Goal: Transaction & Acquisition: Purchase product/service

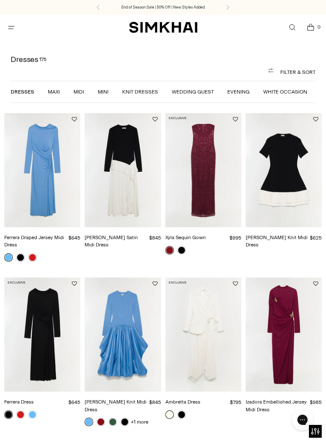
click at [48, 91] on link "Maxi" at bounding box center [54, 92] width 12 height 6
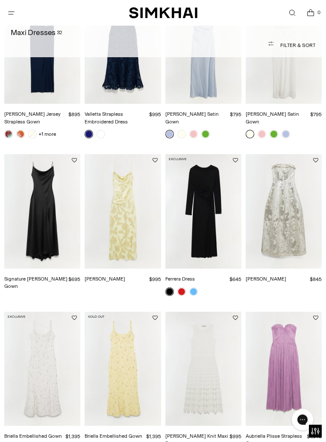
scroll to position [260, 0]
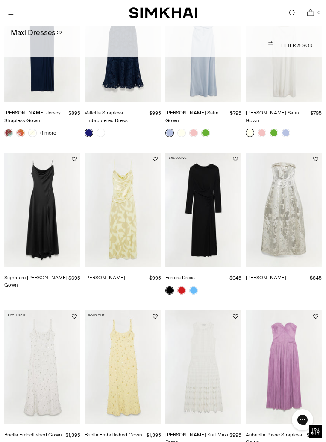
click at [213, 231] on img "Ferrera Dress" at bounding box center [203, 210] width 76 height 114
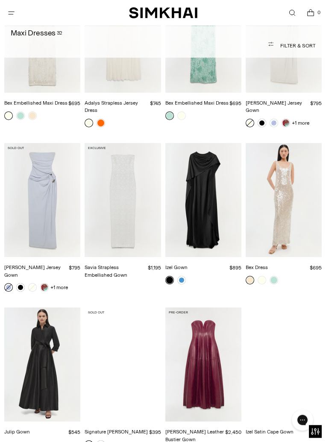
scroll to position [921, 0]
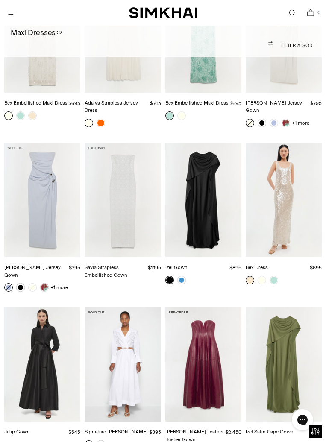
click at [215, 235] on img "Izel Gown" at bounding box center [203, 200] width 76 height 114
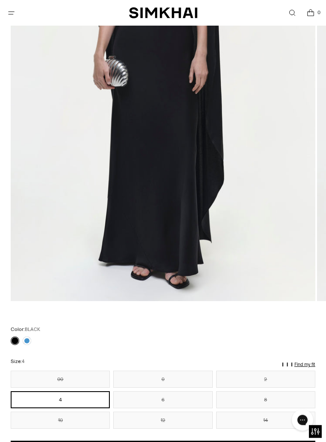
scroll to position [250, 0]
click at [30, 338] on link at bounding box center [27, 341] width 9 height 9
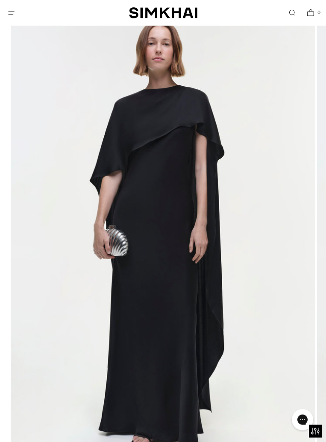
scroll to position [0, 0]
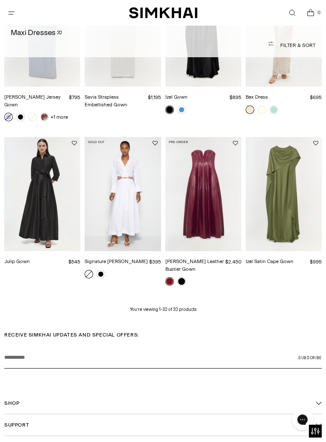
scroll to position [1092, 0]
click at [30, 192] on img "Julip Gown" at bounding box center [42, 194] width 76 height 114
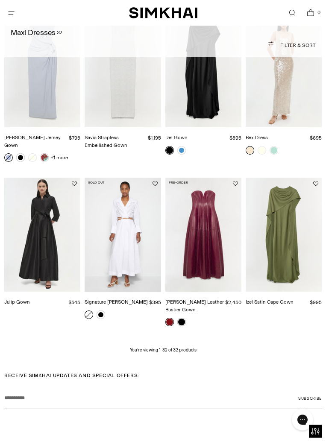
scroll to position [1052, 0]
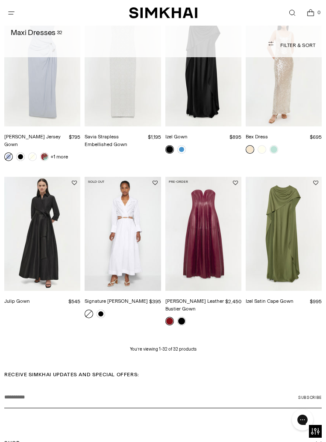
click at [114, 213] on img "Signature Alex Dress" at bounding box center [123, 234] width 76 height 114
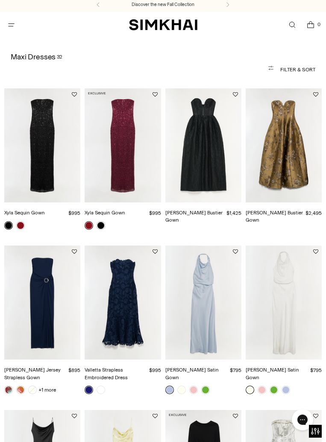
scroll to position [0, 0]
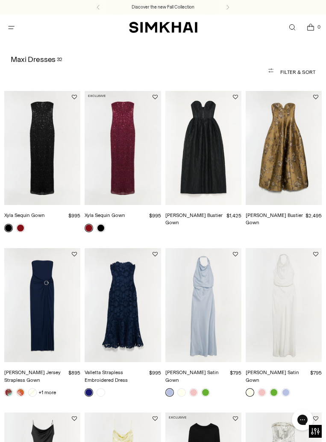
click at [14, 25] on icon "Open menu modal" at bounding box center [11, 27] width 9 height 7
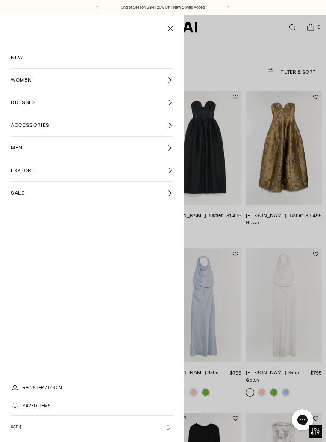
click at [37, 100] on link "DRESSES" at bounding box center [92, 102] width 162 height 22
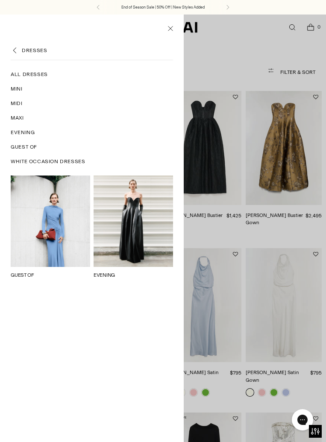
click at [24, 103] on link "Midi" at bounding box center [92, 103] width 162 height 15
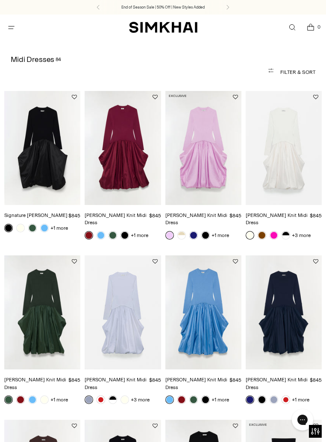
click at [120, 158] on img "Kenlie Taffeta Knit Midi Dress" at bounding box center [123, 148] width 76 height 114
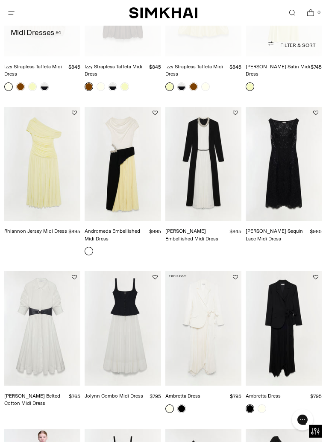
scroll to position [644, 0]
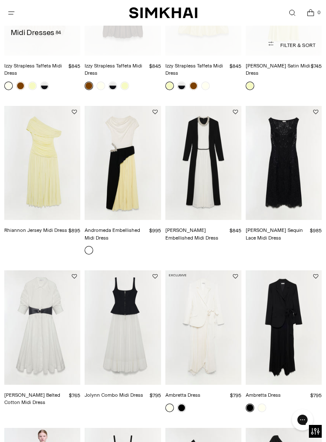
click at [288, 307] on img "Ambretta Dress" at bounding box center [284, 327] width 76 height 114
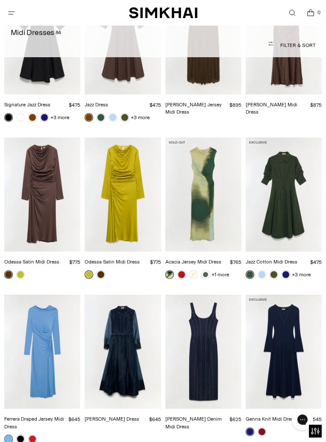
scroll to position [1413, 0]
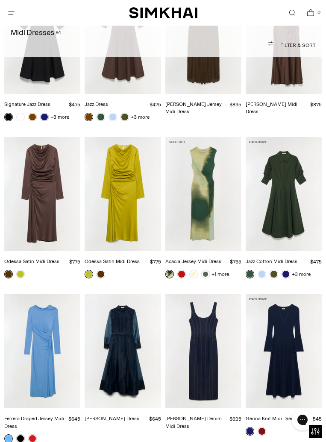
click at [292, 315] on img "Genna Knit Midi Dress" at bounding box center [284, 351] width 76 height 114
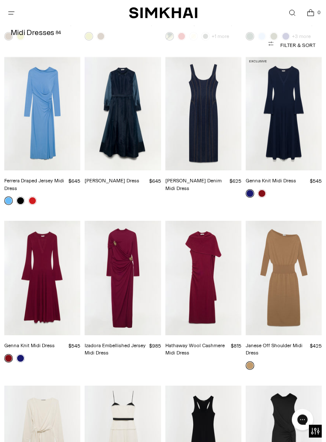
scroll to position [1652, 0]
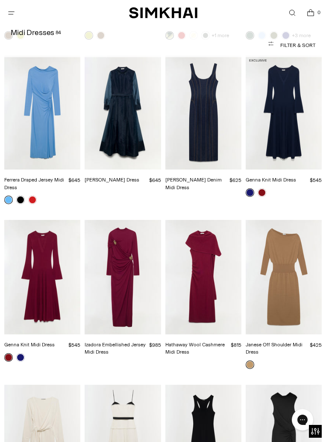
click at [110, 231] on img "Izadora Embellished Jersey Midi Dress" at bounding box center [123, 277] width 76 height 114
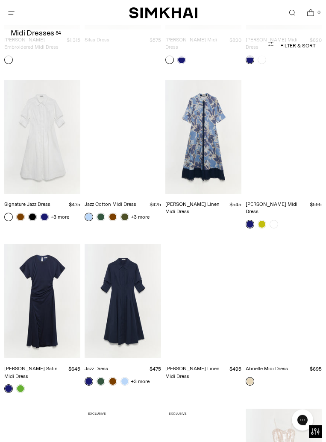
scroll to position [2623, 0]
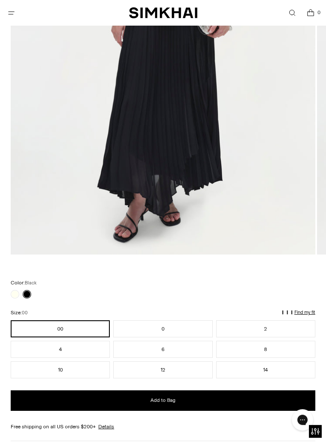
scroll to position [296, 0]
click at [246, 349] on button "8" at bounding box center [265, 349] width 99 height 17
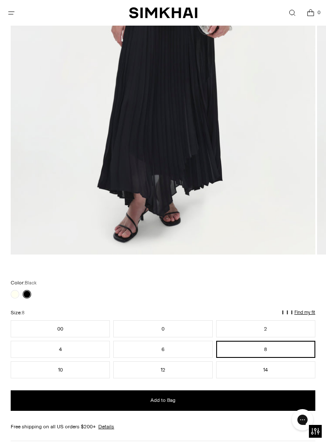
click at [242, 403] on button "Add to Bag" at bounding box center [163, 401] width 305 height 21
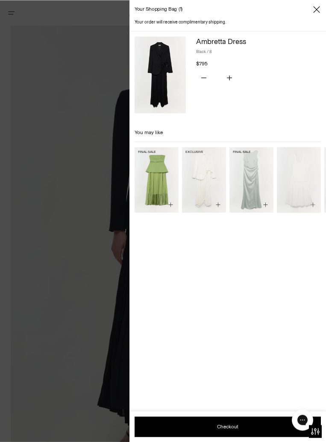
scroll to position [77, 0]
